Goal: Task Accomplishment & Management: Complete application form

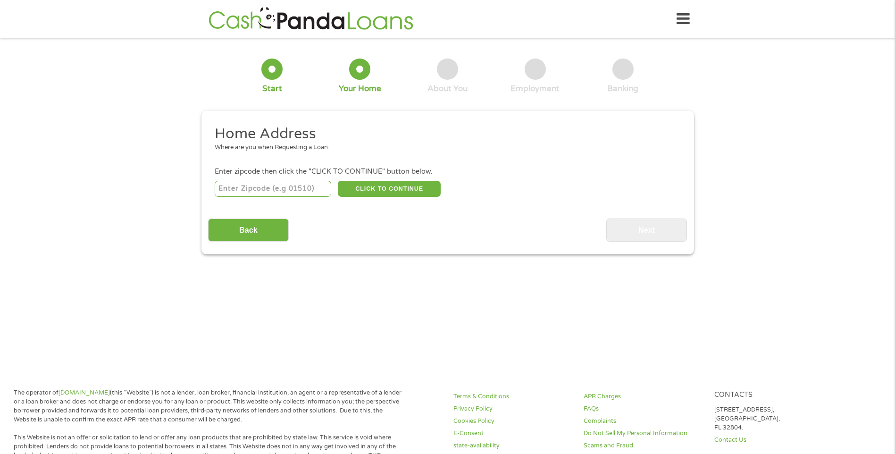
click at [302, 192] on input "number" at bounding box center [273, 189] width 117 height 16
type input "30538"
click at [367, 188] on button "CLICK TO CONTINUE" at bounding box center [389, 189] width 103 height 16
type input "30538"
type input "Eastanollee"
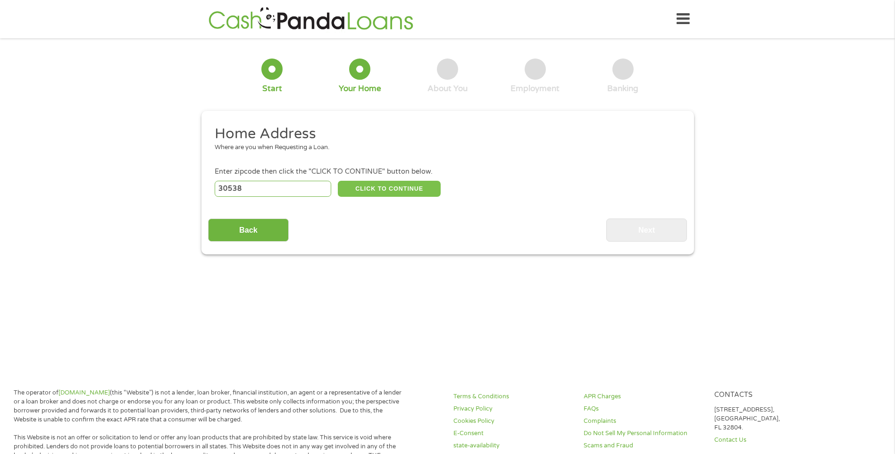
select select "[US_STATE]"
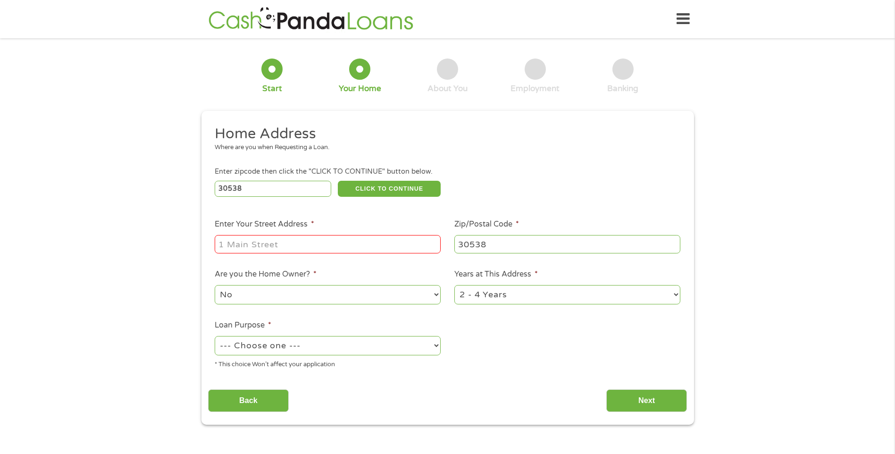
click at [351, 241] on input "Enter Your Street Address *" at bounding box center [328, 244] width 226 height 18
type input "[STREET_ADDRESS][PERSON_NAME]"
click at [303, 289] on select "No Yes" at bounding box center [328, 294] width 226 height 19
select select "yes"
click at [215, 285] on select "No Yes" at bounding box center [328, 294] width 226 height 19
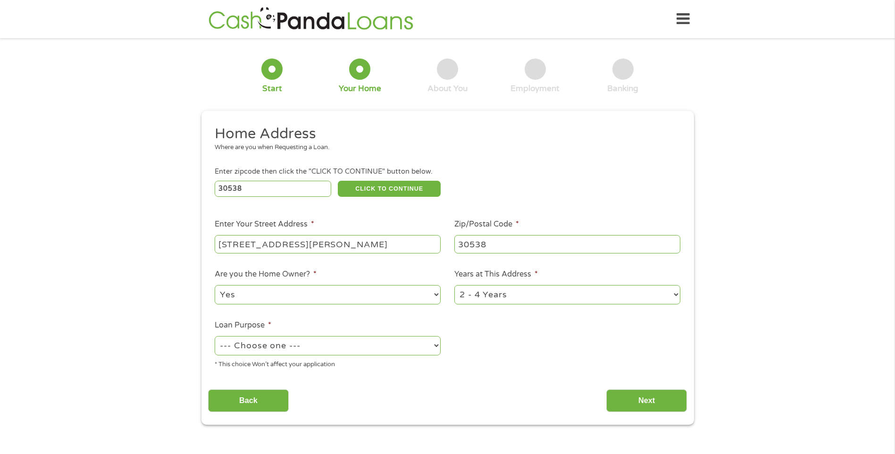
click at [496, 300] on select "1 Year or less 1 - 2 Years 2 - 4 Years Over 4 Years" at bounding box center [567, 294] width 226 height 19
drag, startPoint x: 492, startPoint y: 302, endPoint x: 363, endPoint y: 327, distance: 131.5
click at [492, 302] on select "1 Year or less 1 - 2 Years 2 - 4 Years Over 4 Years" at bounding box center [567, 294] width 226 height 19
click at [314, 342] on select "--- Choose one --- Pay Bills Debt Consolidation Home Improvement Major Purchase…" at bounding box center [328, 345] width 226 height 19
select select "debtconsolidation"
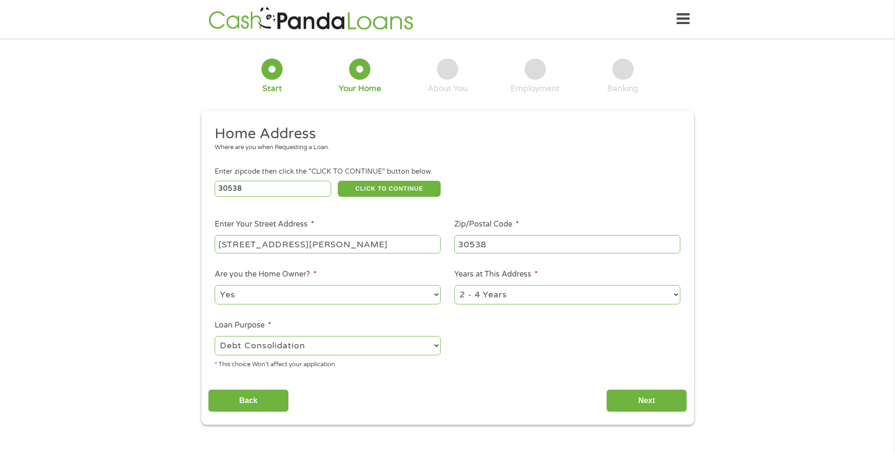
click at [215, 336] on select "--- Choose one --- Pay Bills Debt Consolidation Home Improvement Major Purchase…" at bounding box center [328, 345] width 226 height 19
click at [625, 393] on input "Next" at bounding box center [646, 400] width 81 height 23
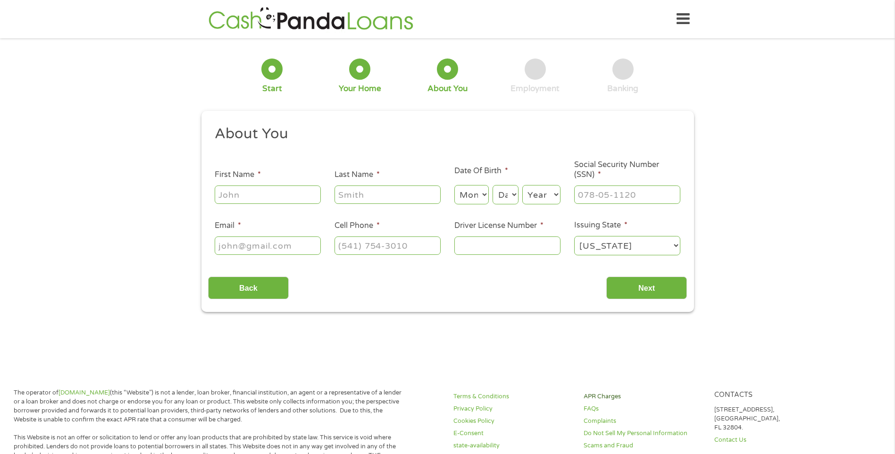
scroll to position [4, 4]
click at [226, 194] on input "First Name *" at bounding box center [268, 194] width 106 height 18
type input "[PERSON_NAME]"
click at [368, 189] on input "Last Name *" at bounding box center [388, 194] width 106 height 18
type input "Q"
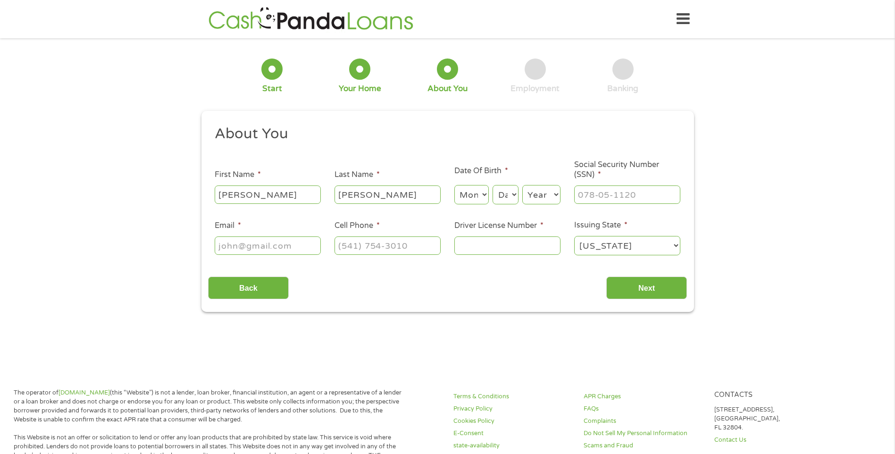
type input "[PERSON_NAME]"
click at [441, 198] on li "Last Name * [PERSON_NAME]" at bounding box center [388, 187] width 120 height 36
click at [461, 195] on select "Month 1 2 3 4 5 6 7 8 9 10 11 12" at bounding box center [471, 194] width 34 height 19
select select "4"
click at [454, 185] on select "Month 1 2 3 4 5 6 7 8 9 10 11 12" at bounding box center [471, 194] width 34 height 19
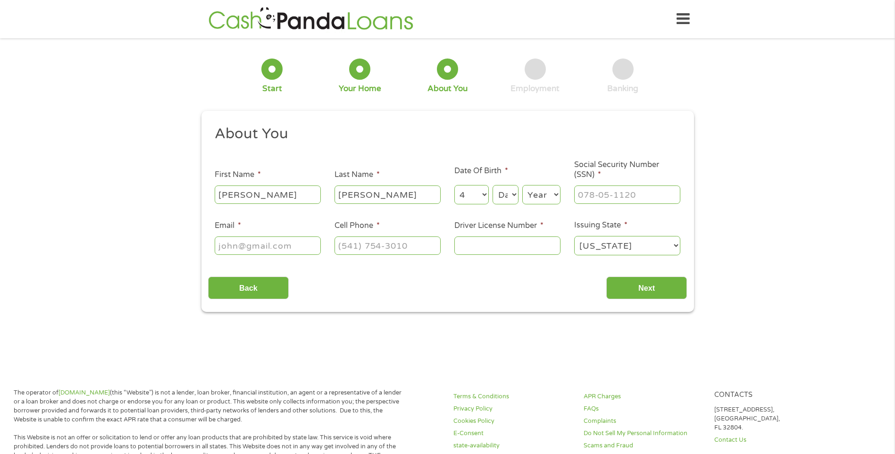
click at [504, 193] on select "Day 1 2 3 4 5 6 7 8 9 10 11 12 13 14 15 16 17 18 19 20 21 22 23 24 25 26 27 28 …" at bounding box center [505, 194] width 25 height 19
select select "13"
click at [493, 185] on select "Day 1 2 3 4 5 6 7 8 9 10 11 12 13 14 15 16 17 18 19 20 21 22 23 24 25 26 27 28 …" at bounding box center [505, 194] width 25 height 19
click at [535, 198] on select "Year [DATE] 2006 2005 2004 2003 2002 2001 2000 1999 1998 1997 1996 1995 1994 19…" at bounding box center [541, 194] width 38 height 19
select select "1992"
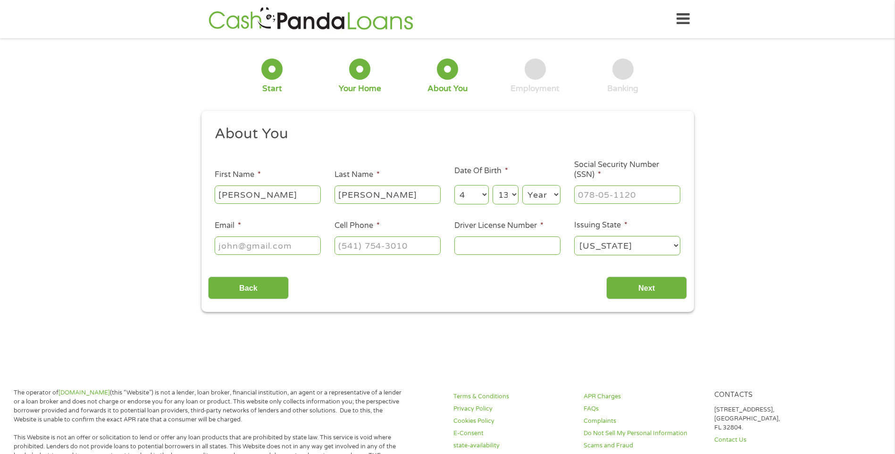
click at [522, 185] on select "Year [DATE] 2006 2005 2004 2003 2002 2001 2000 1999 1998 1997 1996 1995 1994 19…" at bounding box center [541, 194] width 38 height 19
click at [598, 202] on input "___-__-____" at bounding box center [627, 194] width 106 height 18
type input "101-80-2486"
type input "[EMAIL_ADDRESS][DOMAIN_NAME]"
type input "[PHONE_NUMBER]"
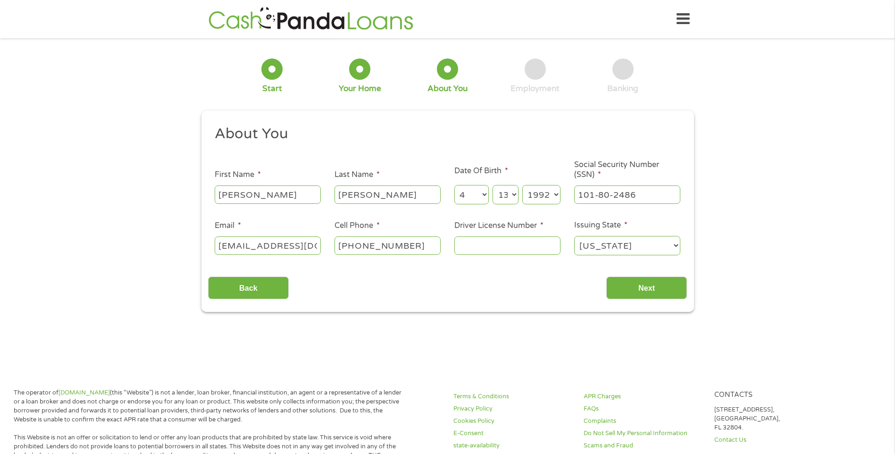
click at [480, 248] on input "Driver License Number *" at bounding box center [507, 245] width 106 height 18
type input "054564062"
click at [617, 290] on input "Next" at bounding box center [646, 288] width 81 height 23
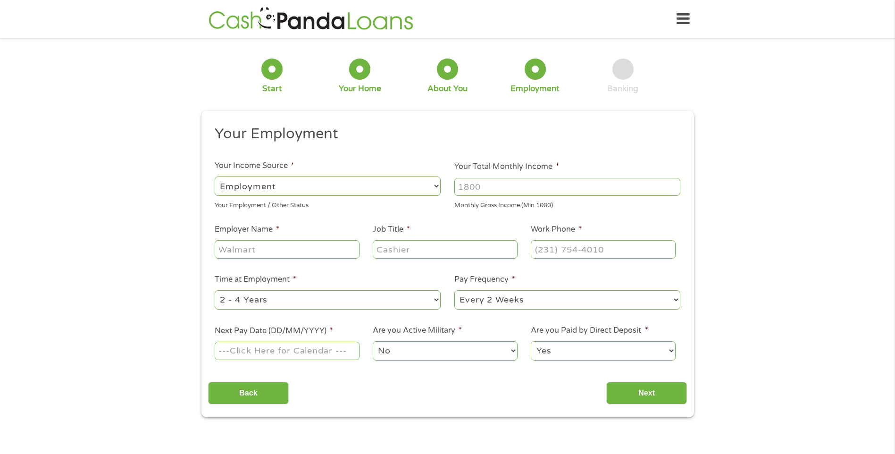
drag, startPoint x: 339, startPoint y: 190, endPoint x: 278, endPoint y: 197, distance: 60.8
click at [336, 191] on select "--- Choose one --- Employment [DEMOGRAPHIC_DATA] Benefits" at bounding box center [328, 185] width 226 height 19
click at [215, 176] on select "--- Choose one --- Employment [DEMOGRAPHIC_DATA] Benefits" at bounding box center [328, 185] width 226 height 19
click at [539, 184] on input "Your Total Monthly Income *" at bounding box center [567, 187] width 226 height 18
type input "2100"
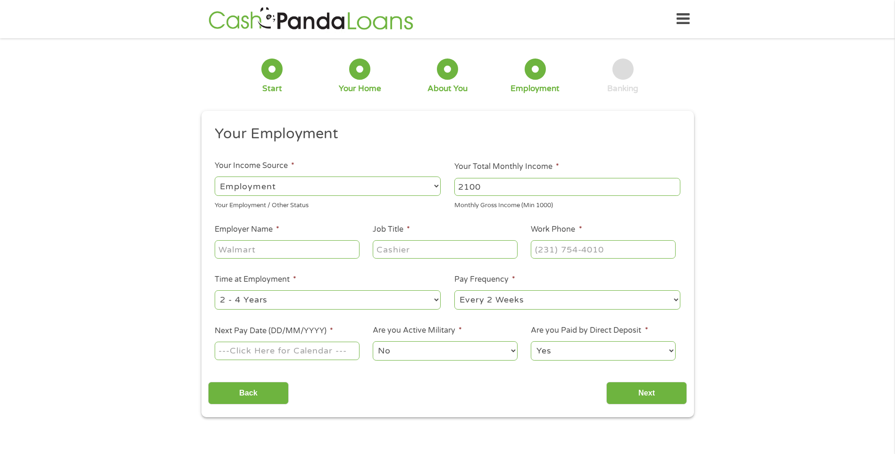
click at [299, 256] on input "Employer Name *" at bounding box center [287, 249] width 144 height 18
type input "MedLink"
type input "Front Office Assistant"
click at [551, 251] on input "(___) ___-____" at bounding box center [603, 249] width 144 height 18
type input "(__7) 067-88__"
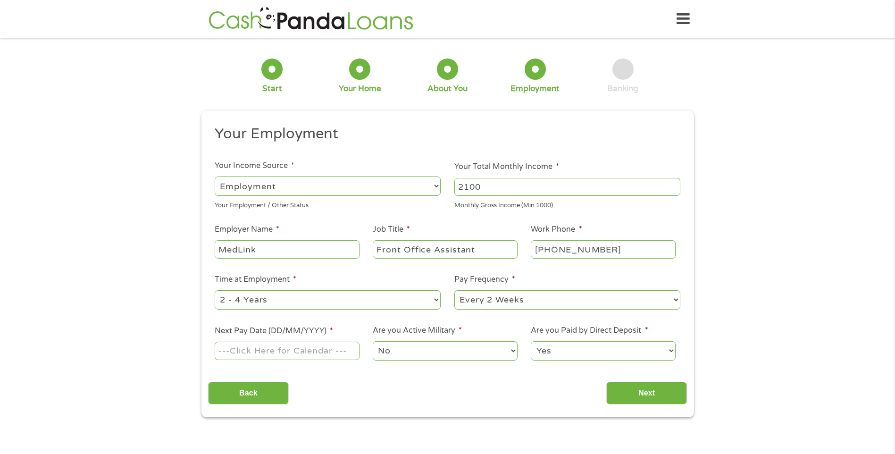
click at [587, 252] on input "[PHONE_NUMBER]" at bounding box center [603, 249] width 144 height 18
type input "[PHONE_NUMBER]"
click at [384, 300] on select "--- Choose one --- 1 Year or less 1 - 2 Years 2 - 4 Years Over 4 Years" at bounding box center [328, 299] width 226 height 19
select select "12months"
click at [215, 290] on select "--- Choose one --- 1 Year or less 1 - 2 Years 2 - 4 Years Over 4 Years" at bounding box center [328, 299] width 226 height 19
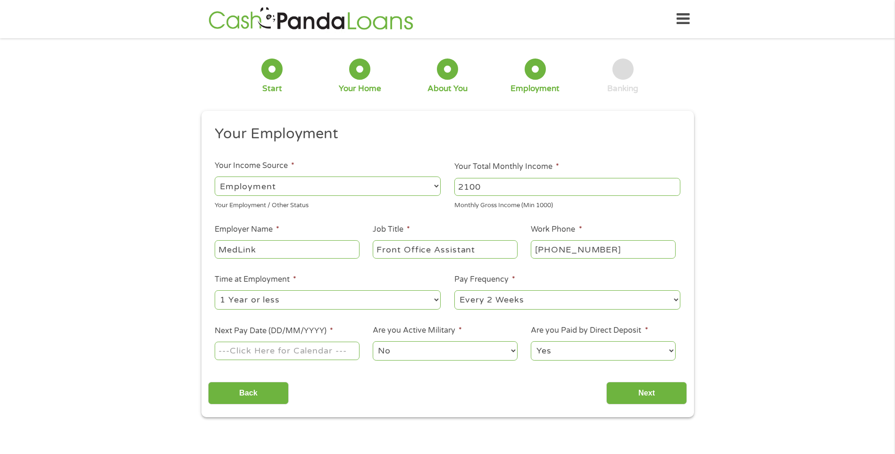
click at [232, 351] on input "Next Pay Date (DD/MM/YYYY) *" at bounding box center [287, 351] width 144 height 18
type input "[DATE]"
click at [595, 351] on select "Yes No" at bounding box center [603, 350] width 144 height 19
click at [590, 351] on select "Yes No" at bounding box center [603, 350] width 144 height 19
click at [624, 392] on input "Next" at bounding box center [646, 393] width 81 height 23
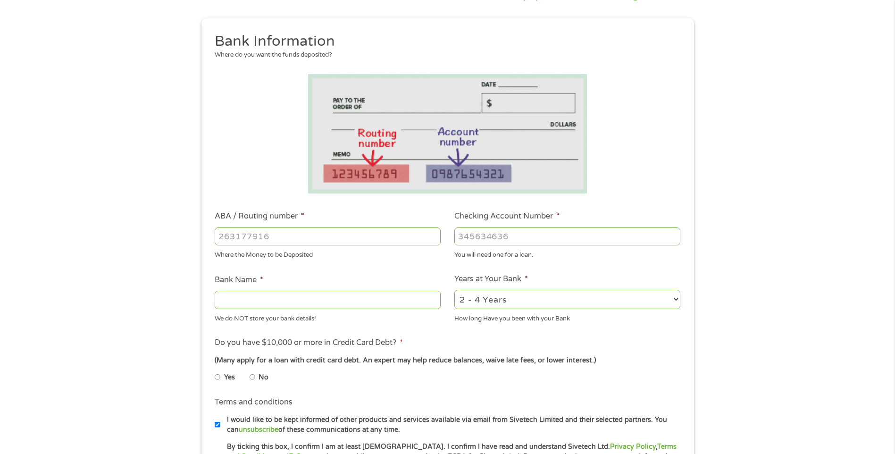
scroll to position [94, 0]
click at [251, 373] on input "No" at bounding box center [253, 375] width 6 height 15
radio input "true"
click at [276, 235] on input "ABA / Routing number *" at bounding box center [328, 235] width 226 height 18
type input "031101279"
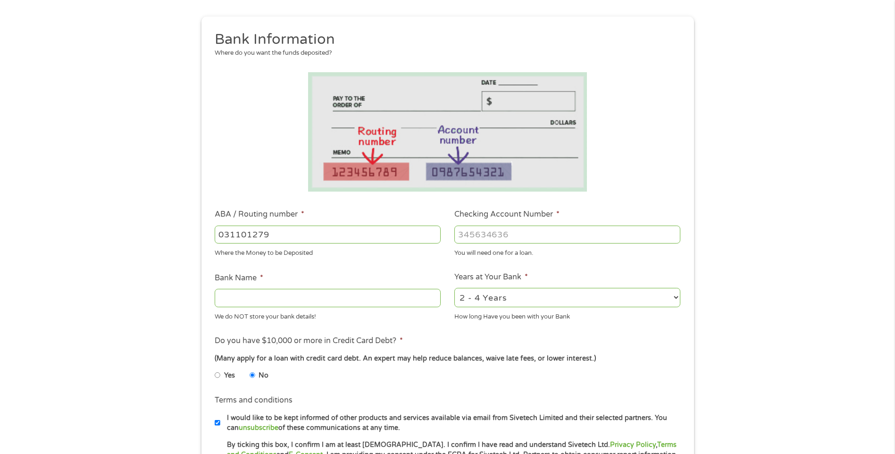
type input "THE BANCORP BANK"
type input "031101279"
click at [494, 237] on input "Checking Account Number *" at bounding box center [567, 235] width 226 height 18
type input "222189930340"
click at [313, 299] on input "THE BANCORP BANK" at bounding box center [328, 298] width 226 height 18
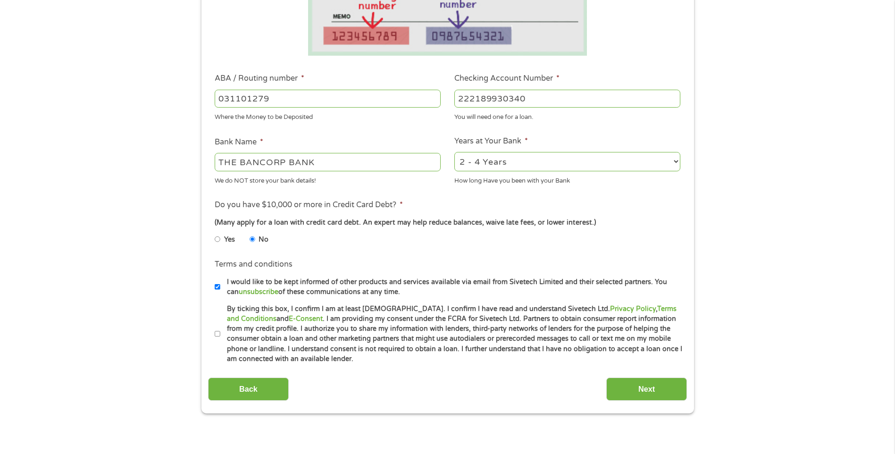
scroll to position [236, 0]
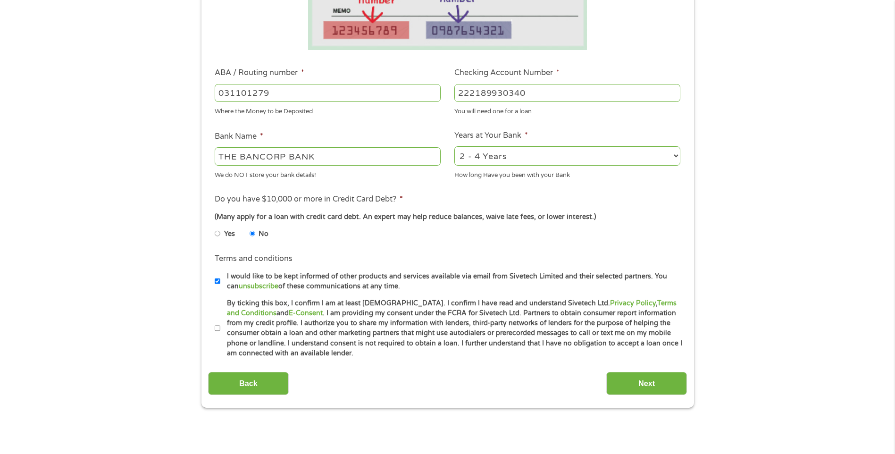
click at [218, 327] on input "By ticking this box, I confirm I am at least [DEMOGRAPHIC_DATA]. I confirm I ha…" at bounding box center [218, 328] width 6 height 15
checkbox input "true"
click at [635, 382] on input "Next" at bounding box center [646, 383] width 81 height 23
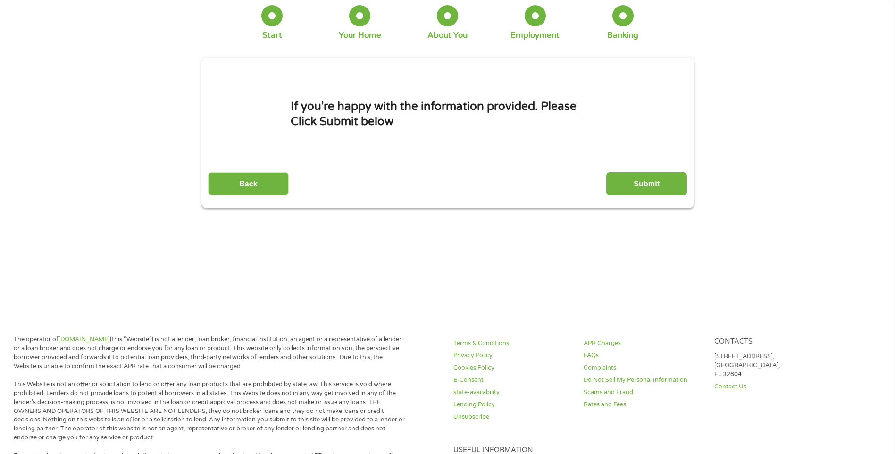
scroll to position [0, 0]
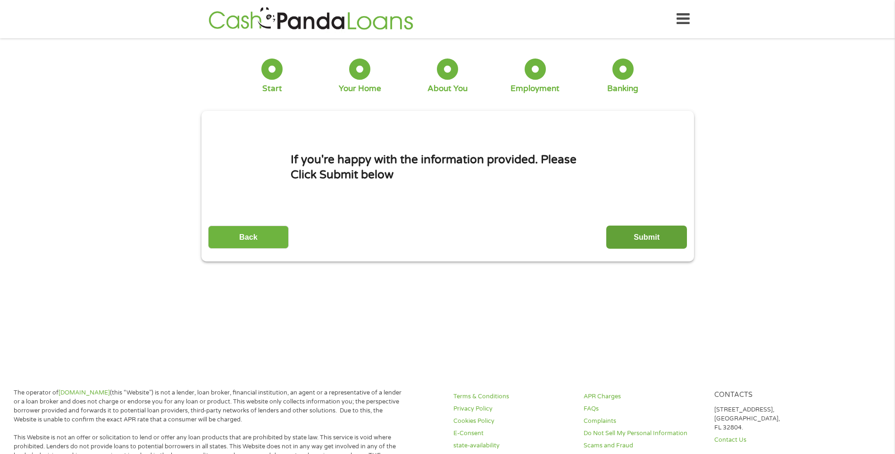
click at [655, 241] on input "Submit" at bounding box center [646, 237] width 81 height 23
